Goal: Use online tool/utility: Use online tool/utility

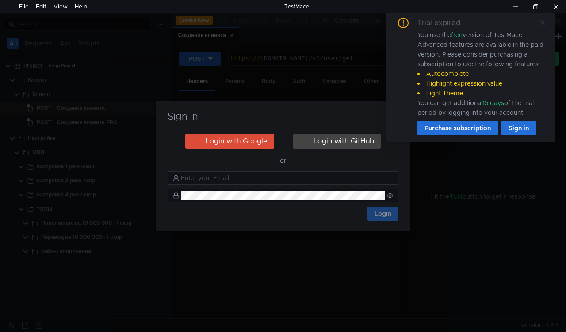
click at [540, 24] on icon at bounding box center [542, 22] width 6 height 6
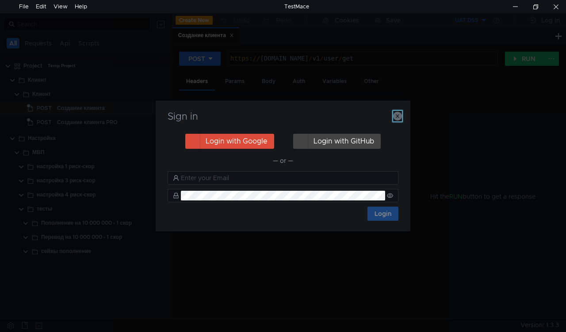
click at [396, 115] on icon "button" at bounding box center [397, 116] width 9 height 9
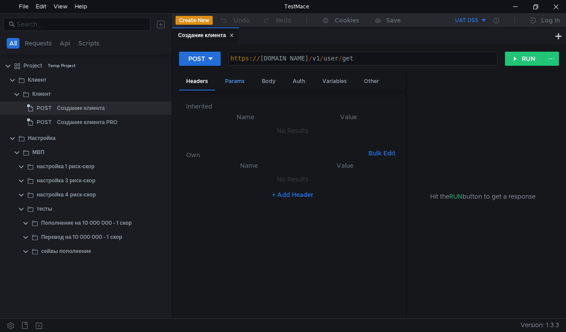
click at [241, 83] on div "Params" at bounding box center [235, 81] width 34 height 16
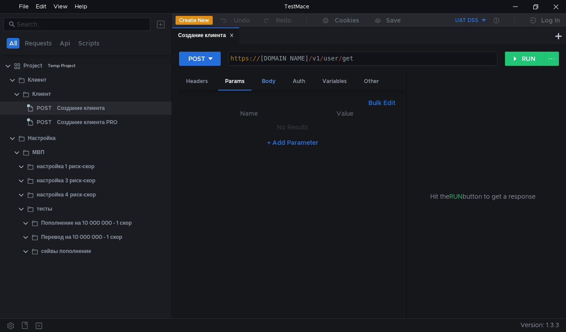
click at [265, 81] on div "Body" at bounding box center [269, 81] width 28 height 16
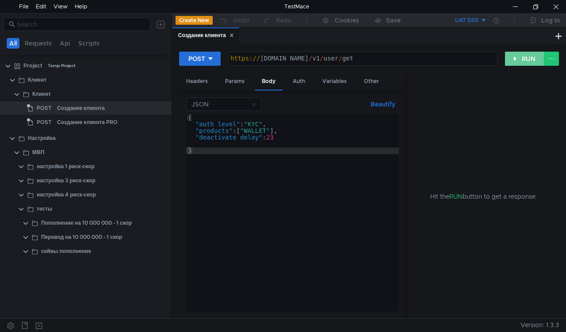
click at [529, 58] on button "RUN" at bounding box center [524, 59] width 39 height 14
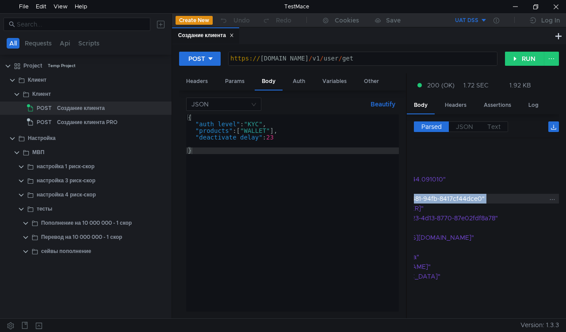
scroll to position [0, 103]
drag, startPoint x: 461, startPoint y: 198, endPoint x: 479, endPoint y: 196, distance: 18.2
click at [479, 196] on div ""6b1e0854-3d94-4481-94fb-8417cf44dce0"" at bounding box center [484, 199] width 264 height 10
copy div "6b1e0854-3d94-4481-94fb-8417cf44dce0"
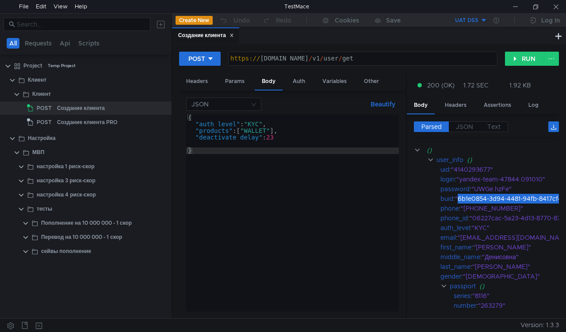
scroll to position [0, 103]
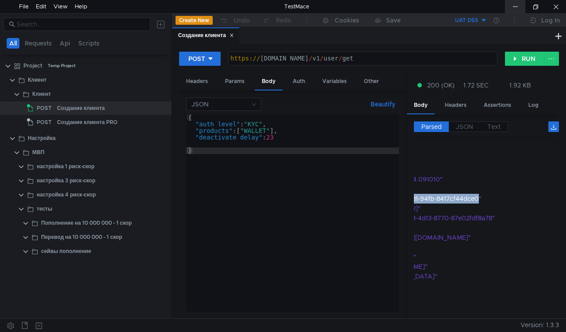
click at [512, 7] on div at bounding box center [515, 6] width 20 height 13
